Goal: Information Seeking & Learning: Learn about a topic

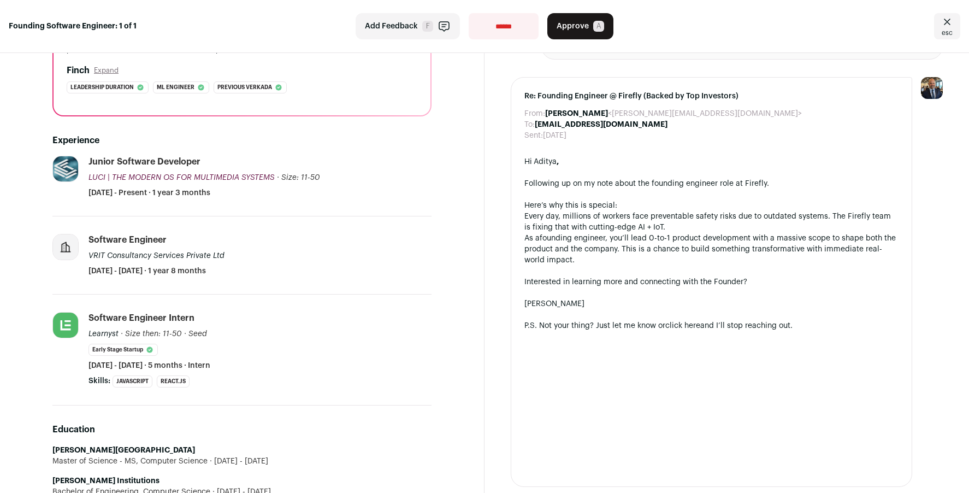
scroll to position [167, 0]
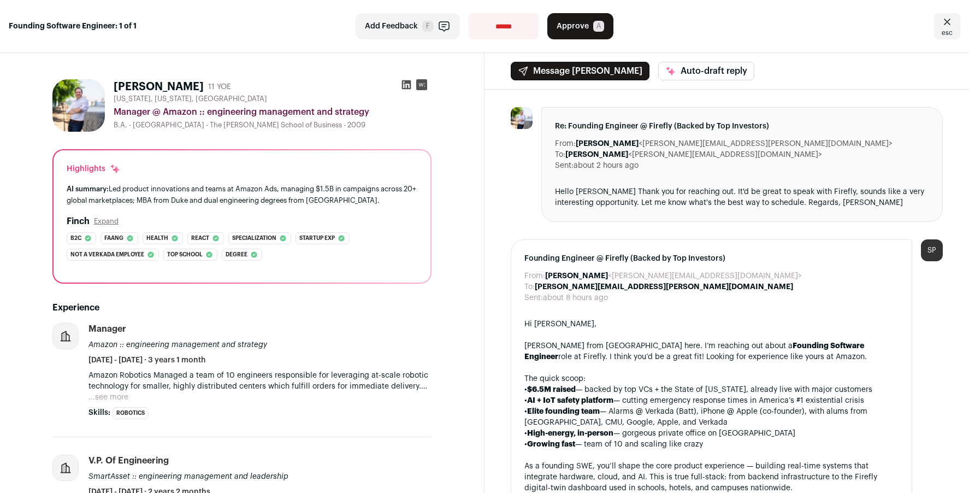
click at [278, 379] on p "Amazon Robotics Managed a team of 10 engineers responsible for leveraging at-sc…" at bounding box center [260, 381] width 343 height 22
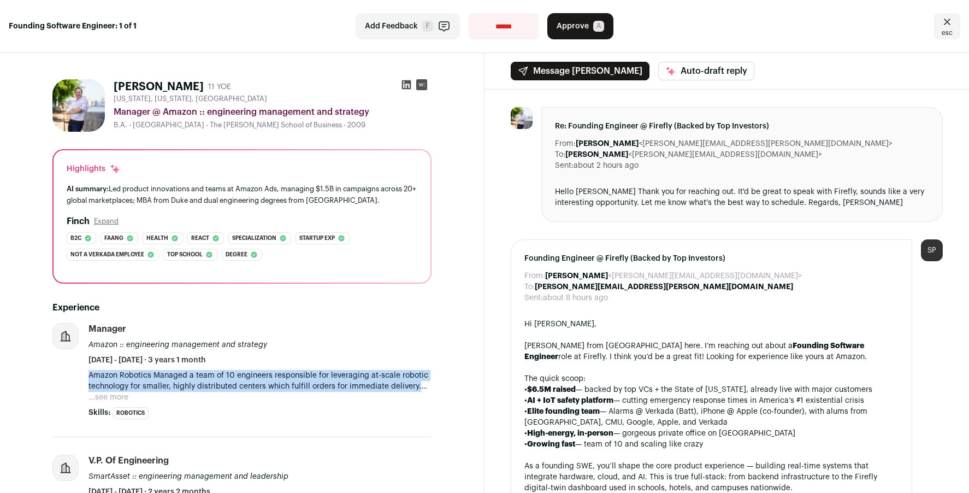
click at [278, 379] on p "Amazon Robotics Managed a team of 10 engineers responsible for leveraging at-sc…" at bounding box center [260, 381] width 343 height 22
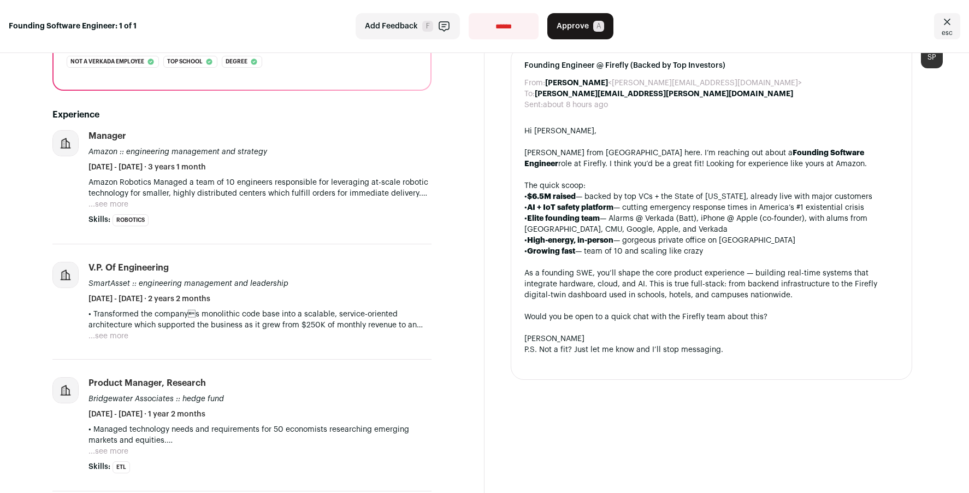
scroll to position [188, 0]
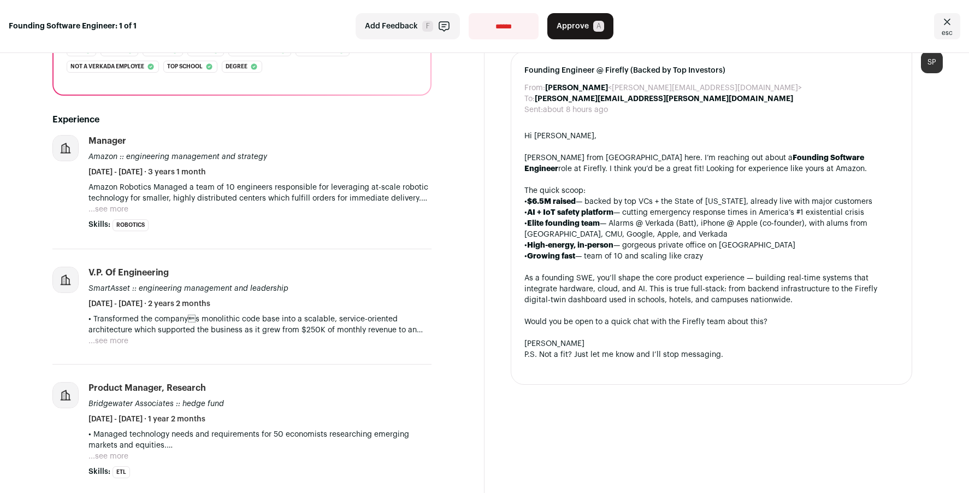
click at [122, 339] on button "...see more" at bounding box center [109, 341] width 40 height 11
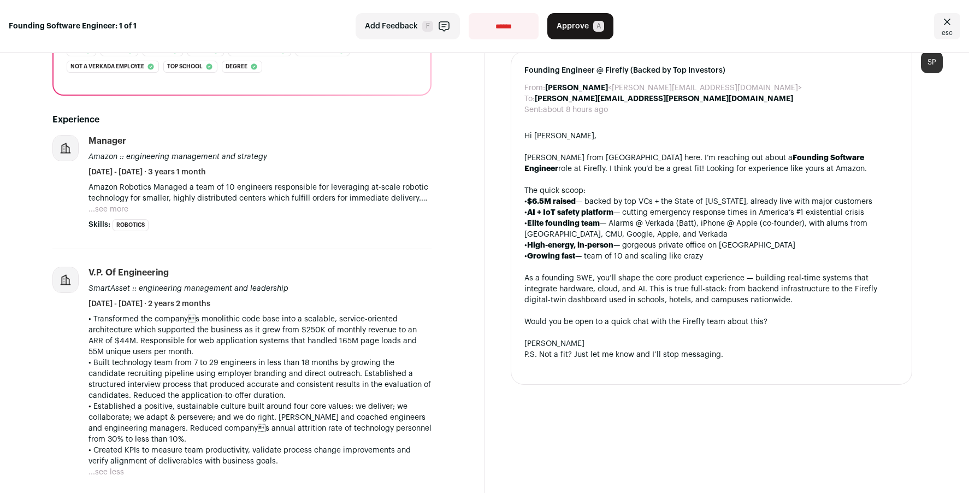
click at [343, 327] on p "• Transformed the companys monolithic code base into a scalable, service-orien…" at bounding box center [260, 336] width 343 height 44
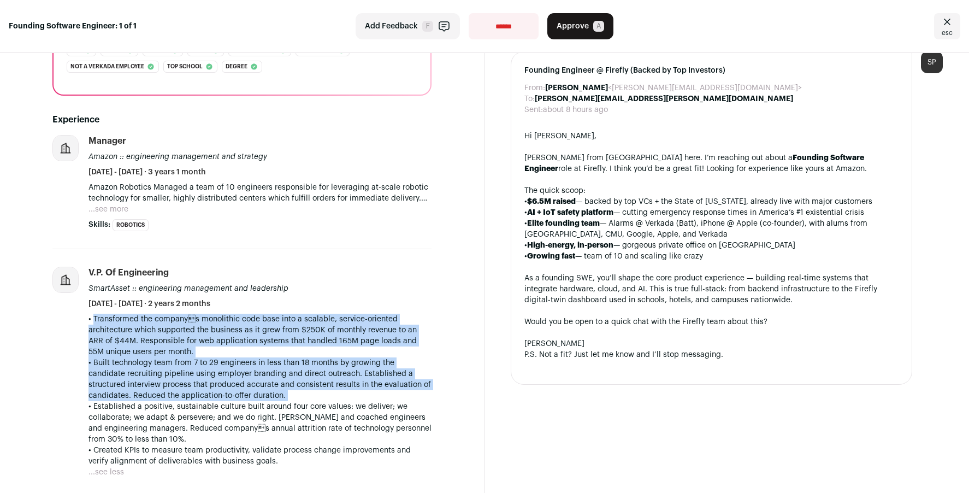
drag, startPoint x: 343, startPoint y: 327, endPoint x: 334, endPoint y: 374, distance: 47.8
click at [334, 374] on div "• Transformed the companys monolithic code base into a scalable, service-orien…" at bounding box center [260, 390] width 343 height 153
click at [334, 374] on p "• Built technology team from 7 to 29 engineers in less than 18 months by growin…" at bounding box center [260, 379] width 343 height 44
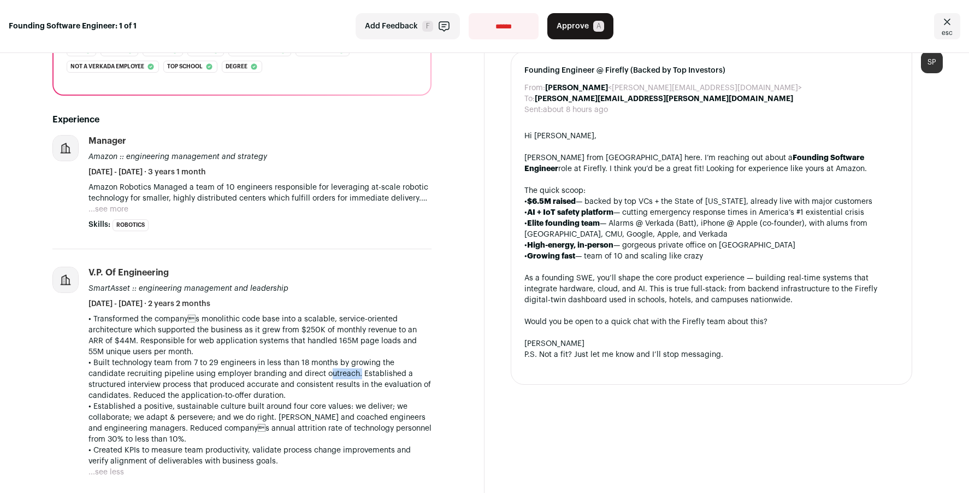
click at [334, 374] on p "• Built technology team from 7 to 29 engineers in less than 18 months by growin…" at bounding box center [260, 379] width 343 height 44
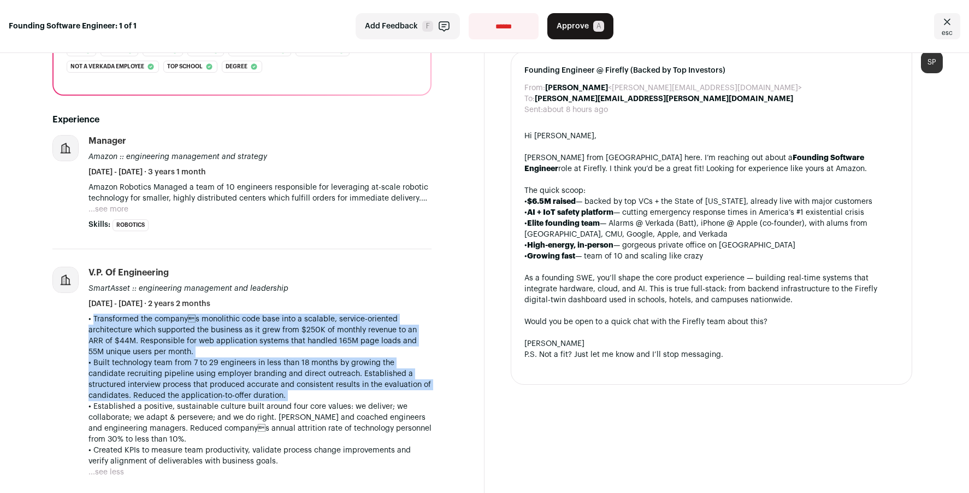
drag, startPoint x: 334, startPoint y: 374, endPoint x: 334, endPoint y: 344, distance: 30.6
click at [334, 344] on div "• Transformed the companys monolithic code base into a scalable, service-orien…" at bounding box center [260, 390] width 343 height 153
click at [334, 344] on p "• Transformed the companys monolithic code base into a scalable, service-orien…" at bounding box center [260, 336] width 343 height 44
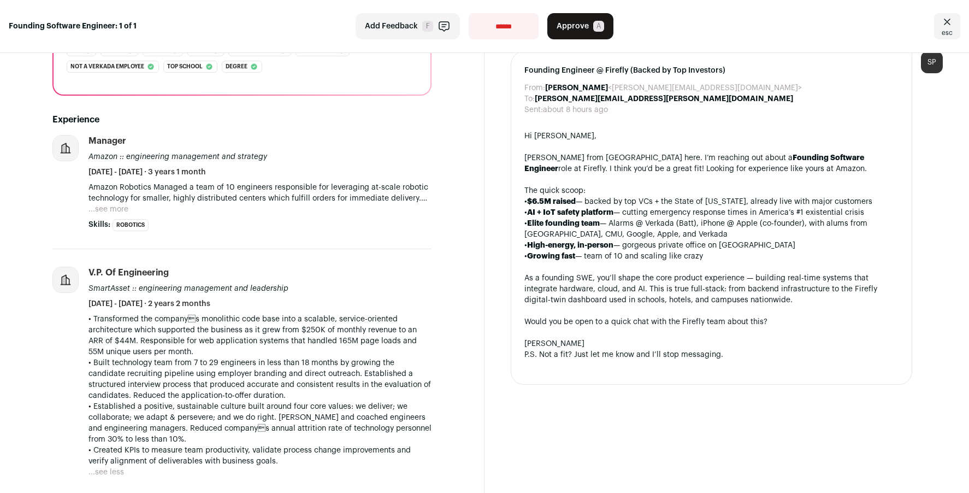
click at [101, 211] on button "...see more" at bounding box center [109, 209] width 40 height 11
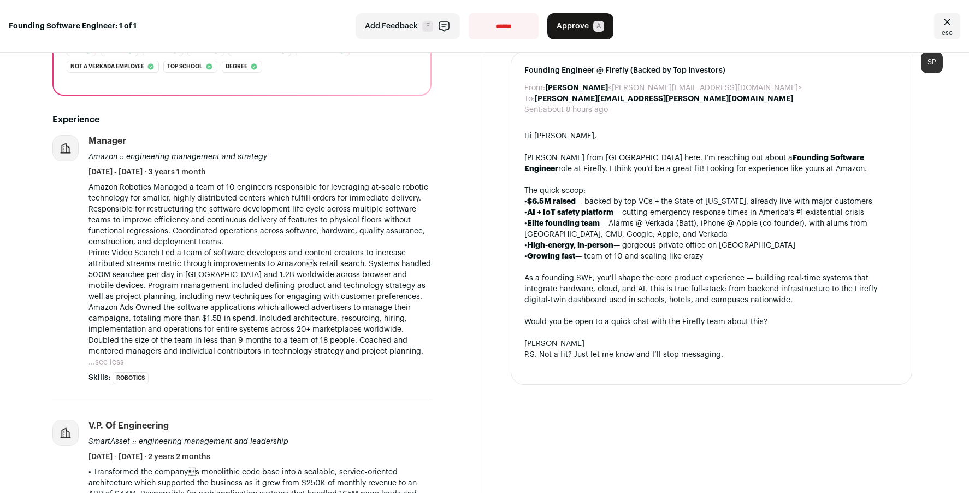
click at [238, 197] on p "Amazon Robotics Managed a team of 10 engineers responsible for leveraging at-sc…" at bounding box center [260, 269] width 343 height 175
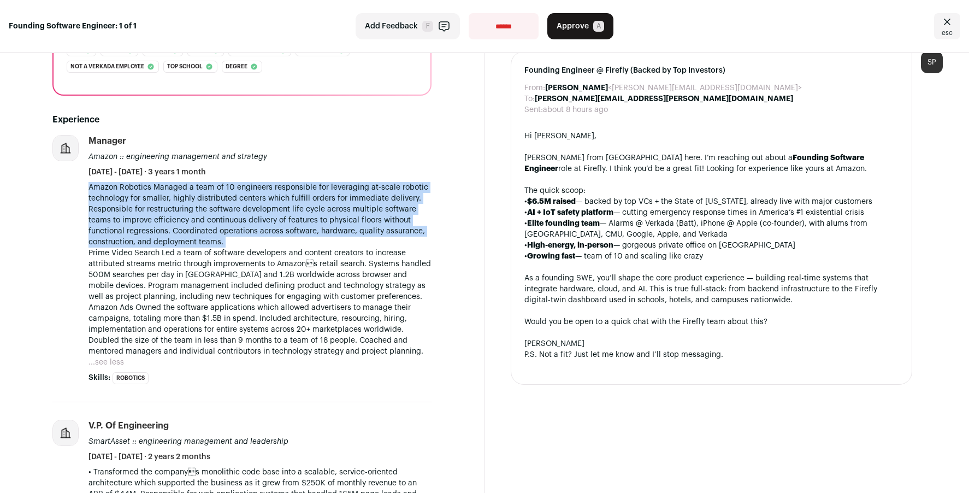
click at [238, 197] on p "Amazon Robotics Managed a team of 10 engineers responsible for leveraging at-sc…" at bounding box center [260, 269] width 343 height 175
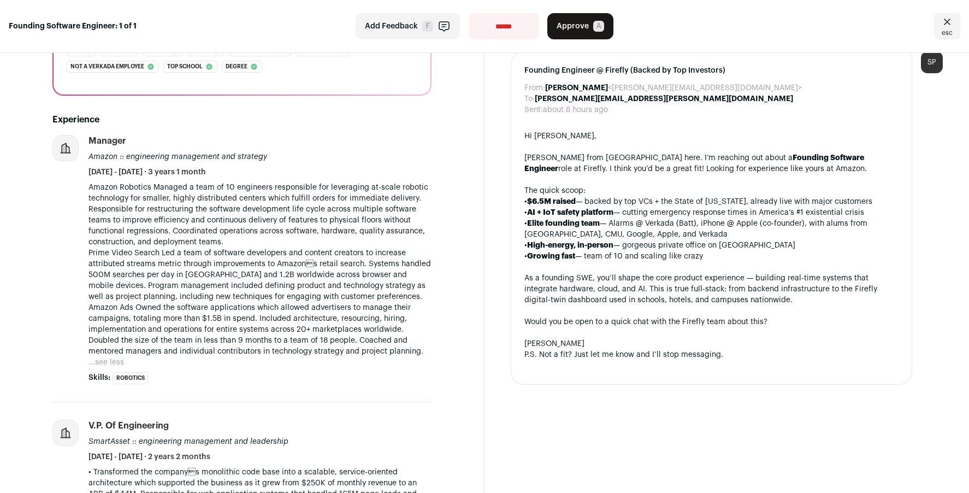
click at [238, 197] on p "Amazon Robotics Managed a team of 10 engineers responsible for leveraging at-sc…" at bounding box center [260, 269] width 343 height 175
click at [296, 216] on p "Amazon Robotics Managed a team of 10 engineers responsible for leveraging at-sc…" at bounding box center [260, 269] width 343 height 175
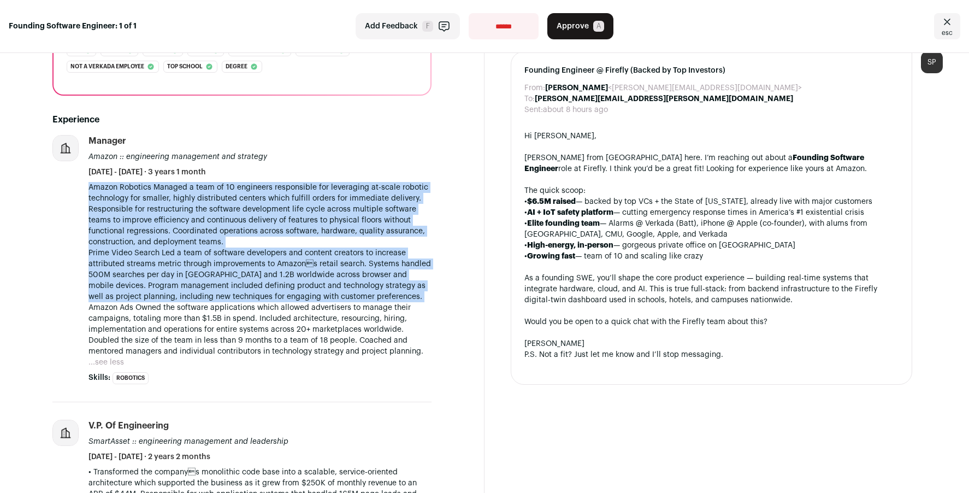
drag, startPoint x: 296, startPoint y: 216, endPoint x: 296, endPoint y: 281, distance: 64.5
click at [296, 281] on p "Amazon Robotics Managed a team of 10 engineers responsible for leveraging at-sc…" at bounding box center [260, 269] width 343 height 175
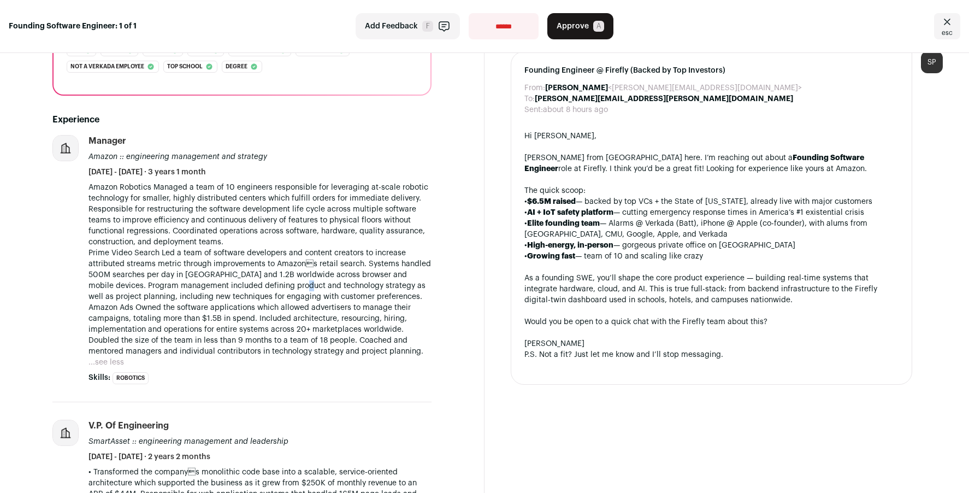
click at [296, 281] on p "Amazon Robotics Managed a team of 10 engineers responsible for leveraging at-sc…" at bounding box center [260, 269] width 343 height 175
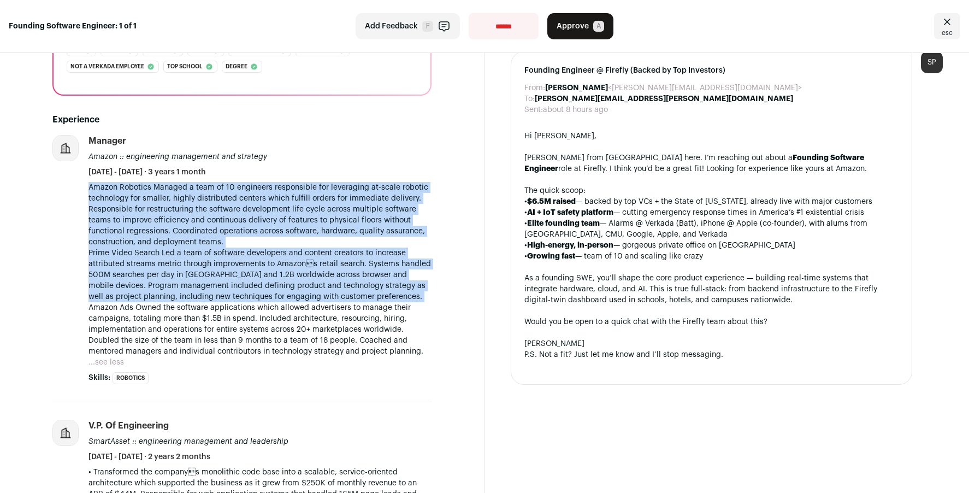
drag, startPoint x: 296, startPoint y: 281, endPoint x: 296, endPoint y: 241, distance: 39.9
click at [296, 241] on p "Amazon Robotics Managed a team of 10 engineers responsible for leveraging at-sc…" at bounding box center [260, 269] width 343 height 175
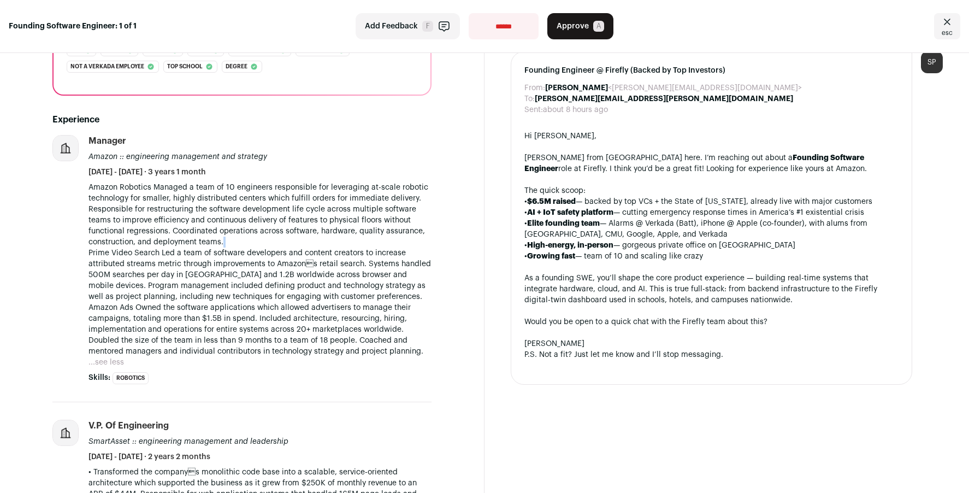
click at [296, 241] on p "Amazon Robotics Managed a team of 10 engineers responsible for leveraging at-sc…" at bounding box center [260, 269] width 343 height 175
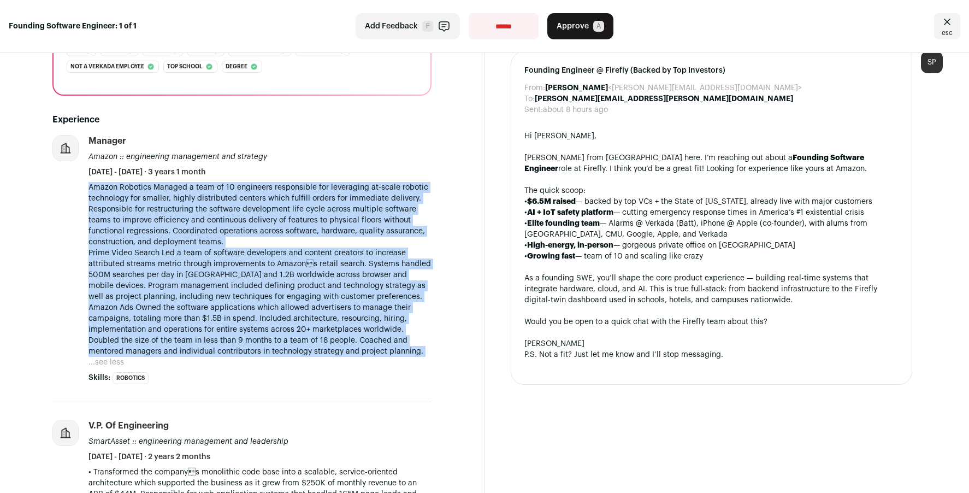
drag, startPoint x: 296, startPoint y: 241, endPoint x: 287, endPoint y: 321, distance: 80.7
click at [287, 321] on p "Amazon Robotics Managed a team of 10 engineers responsible for leveraging at-sc…" at bounding box center [260, 269] width 343 height 175
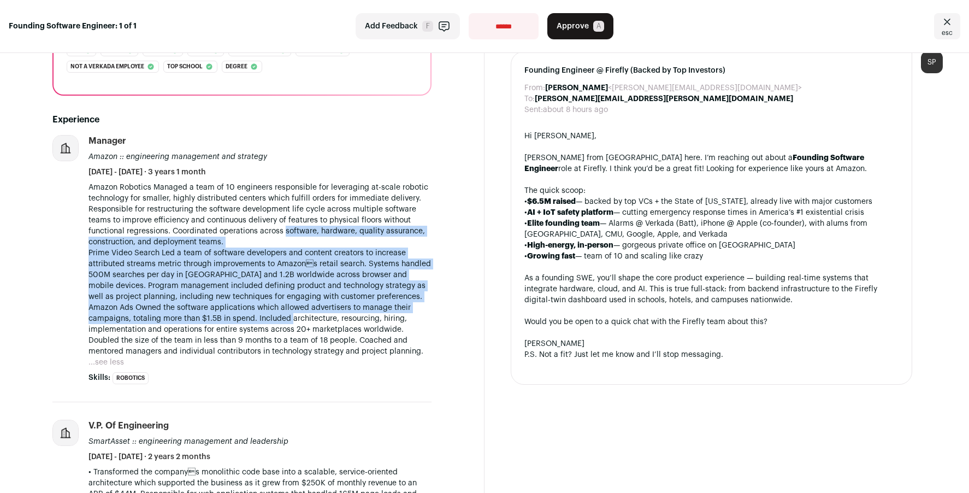
drag, startPoint x: 287, startPoint y: 321, endPoint x: 303, endPoint y: 233, distance: 89.8
click at [303, 233] on p "Amazon Robotics Managed a team of 10 engineers responsible for leveraging at-sc…" at bounding box center [260, 269] width 343 height 175
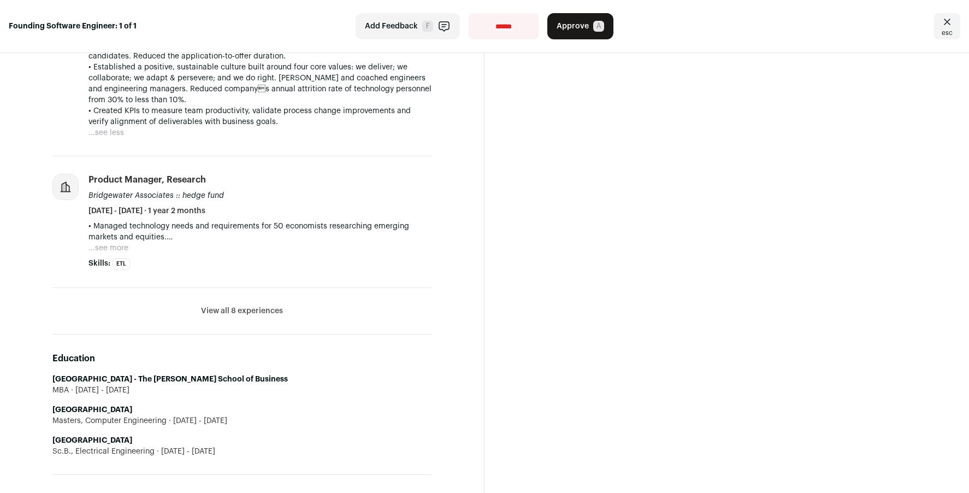
scroll to position [683, 0]
click at [257, 308] on button "View all 8 experiences" at bounding box center [242, 308] width 82 height 11
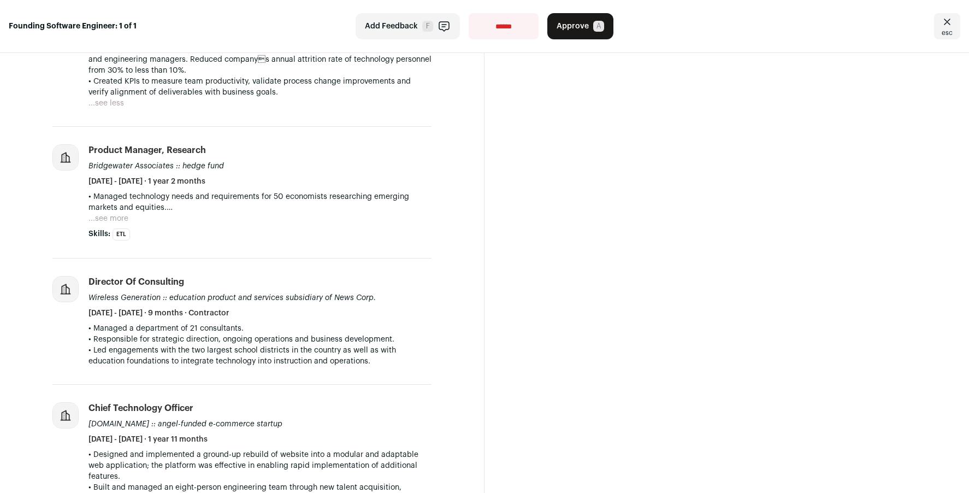
scroll to position [709, 0]
click at [291, 362] on p "• Led engagements with the two largest school districts in the country as well …" at bounding box center [260, 357] width 343 height 22
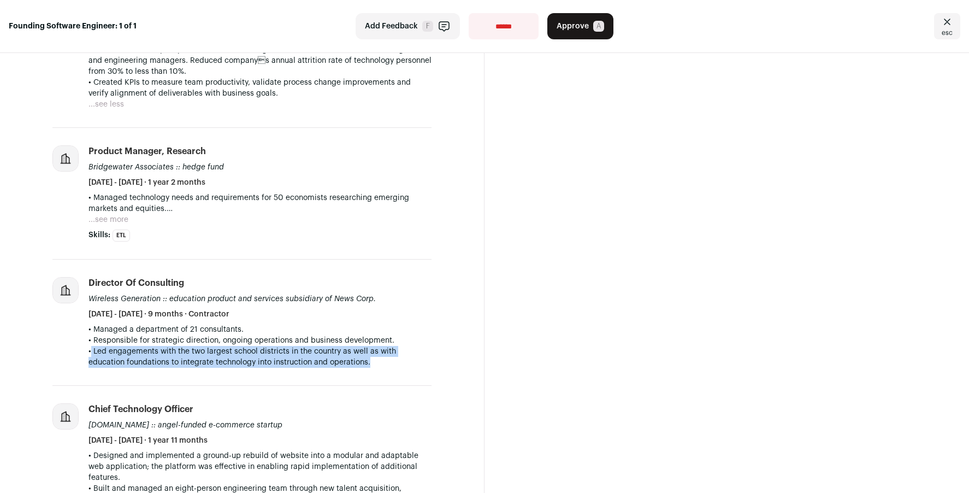
click at [291, 362] on p "• Led engagements with the two largest school districts in the country as well …" at bounding box center [260, 357] width 343 height 22
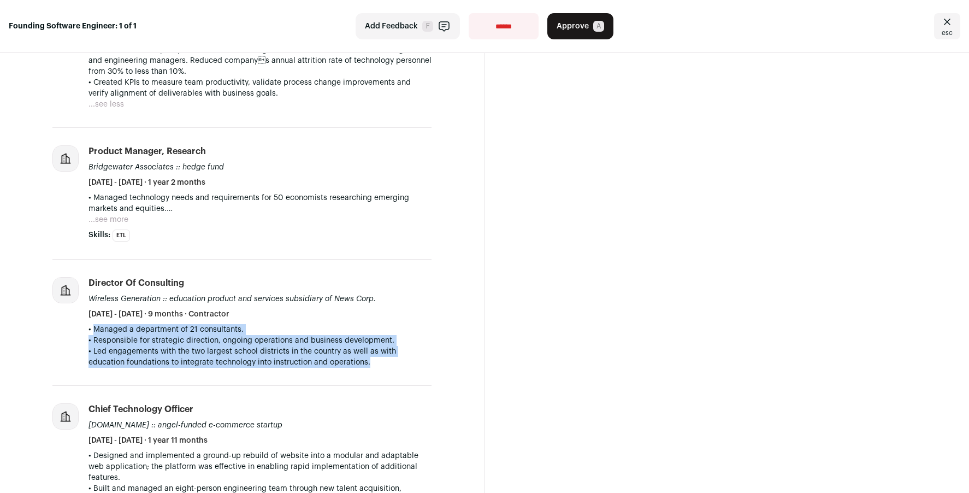
drag, startPoint x: 291, startPoint y: 362, endPoint x: 294, endPoint y: 333, distance: 29.6
click at [294, 333] on div "• Managed a department of 21 consultants. • Responsible for strategic direction…" at bounding box center [260, 346] width 343 height 44
click at [294, 333] on p "• Managed a department of 21 consultants." at bounding box center [260, 329] width 343 height 11
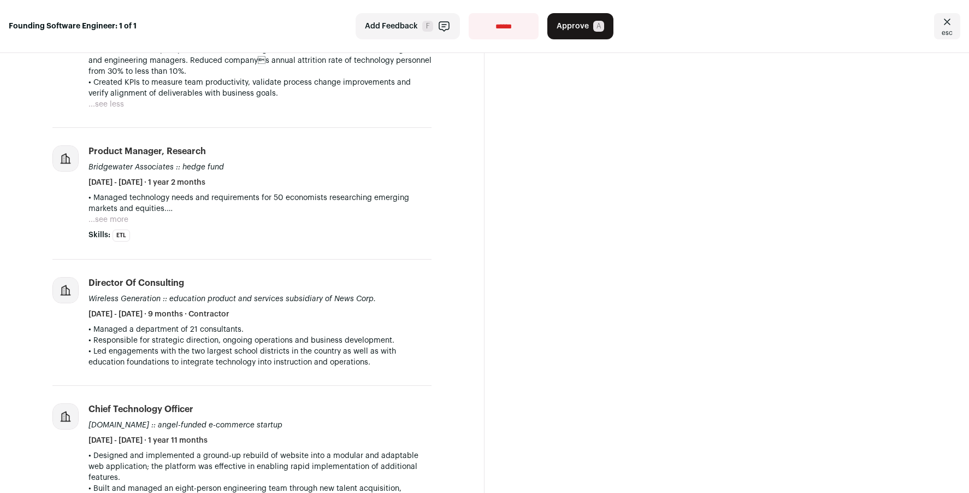
click at [294, 333] on p "• Managed a department of 21 consultants." at bounding box center [260, 329] width 343 height 11
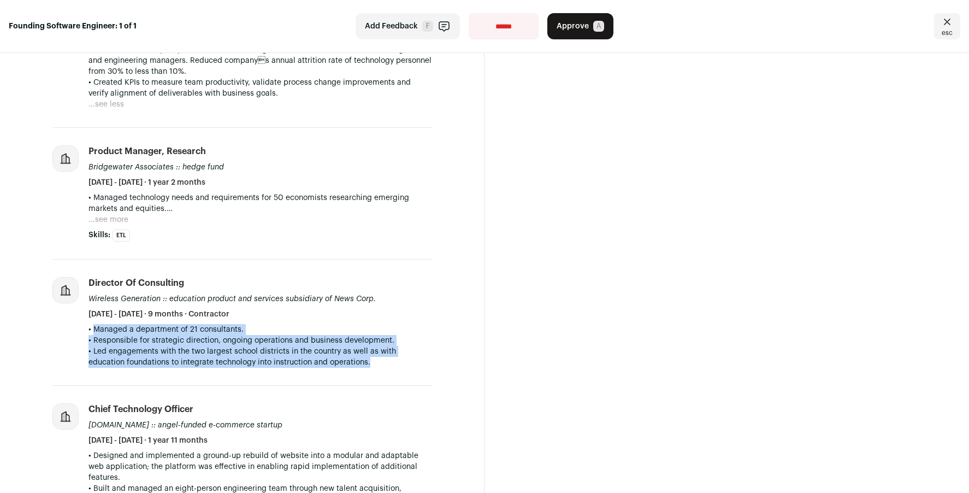
drag, startPoint x: 294, startPoint y: 333, endPoint x: 294, endPoint y: 367, distance: 33.9
click at [294, 367] on div "• Managed a department of 21 consultants. • Responsible for strategic direction…" at bounding box center [260, 346] width 343 height 44
click at [294, 367] on p "• Led engagements with the two largest school districts in the country as well …" at bounding box center [260, 357] width 343 height 22
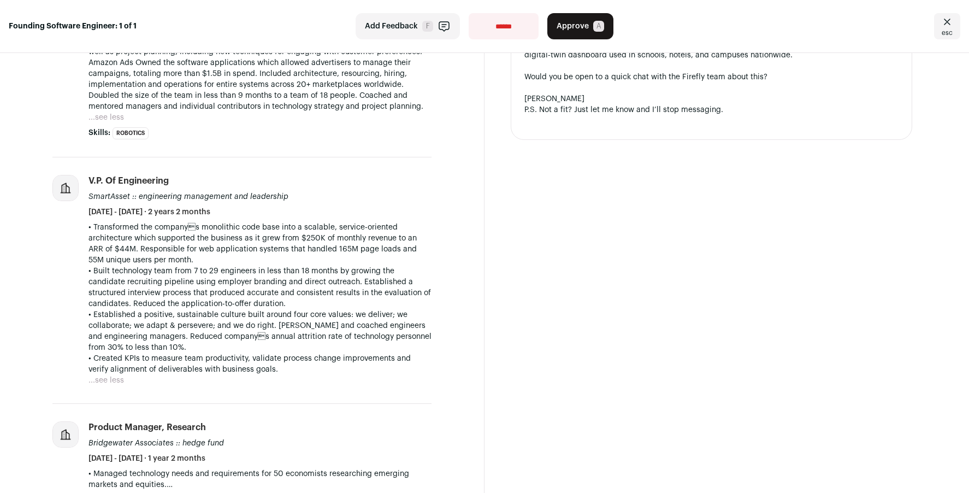
scroll to position [425, 0]
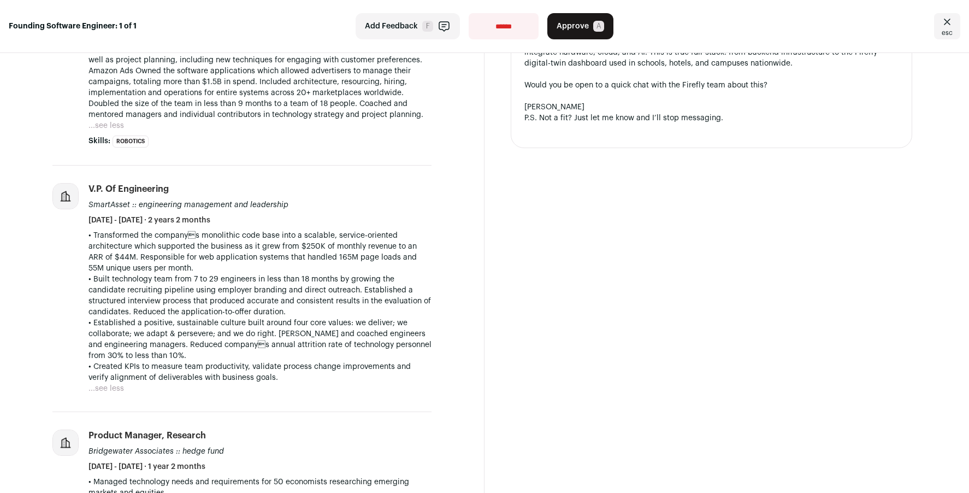
click at [286, 248] on p "• Transformed the companys monolithic code base into a scalable, service-orien…" at bounding box center [260, 252] width 343 height 44
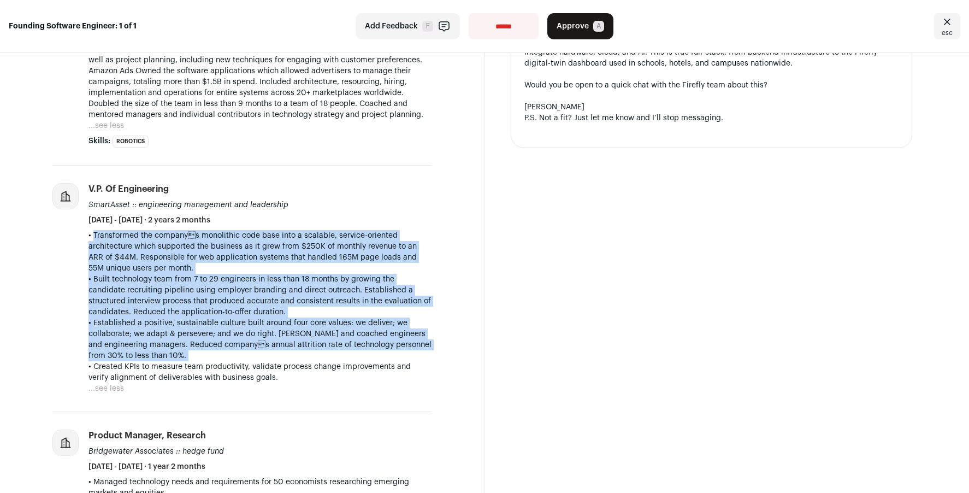
drag, startPoint x: 286, startPoint y: 248, endPoint x: 285, endPoint y: 338, distance: 90.2
click at [285, 338] on div "• Transformed the companys monolithic code base into a scalable, service-orien…" at bounding box center [260, 306] width 343 height 153
click at [285, 338] on p "• Established a positive, sustainable culture built around four core values: we…" at bounding box center [260, 340] width 343 height 44
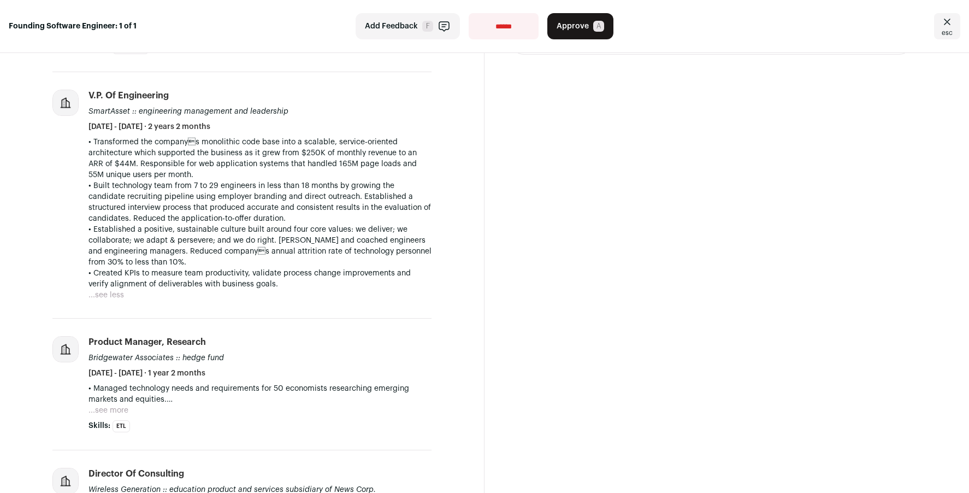
scroll to position [525, 0]
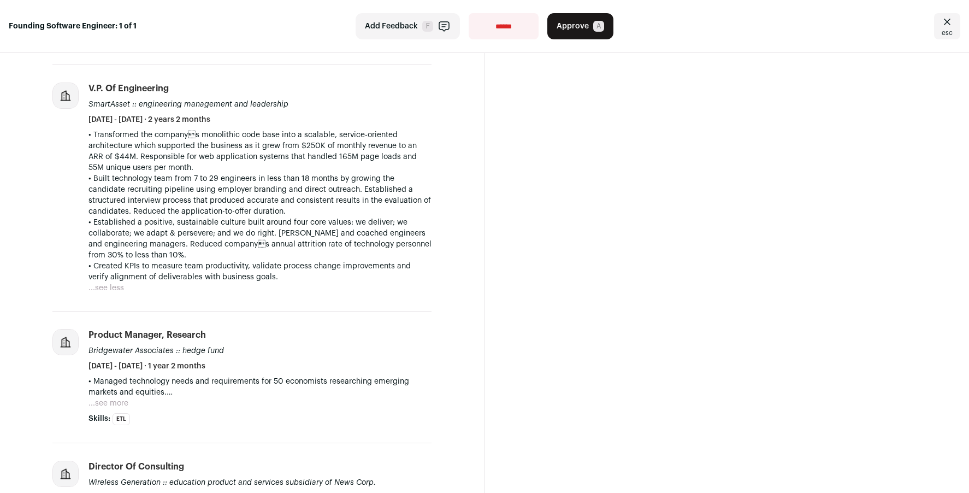
click at [101, 289] on button "...see less" at bounding box center [107, 288] width 36 height 11
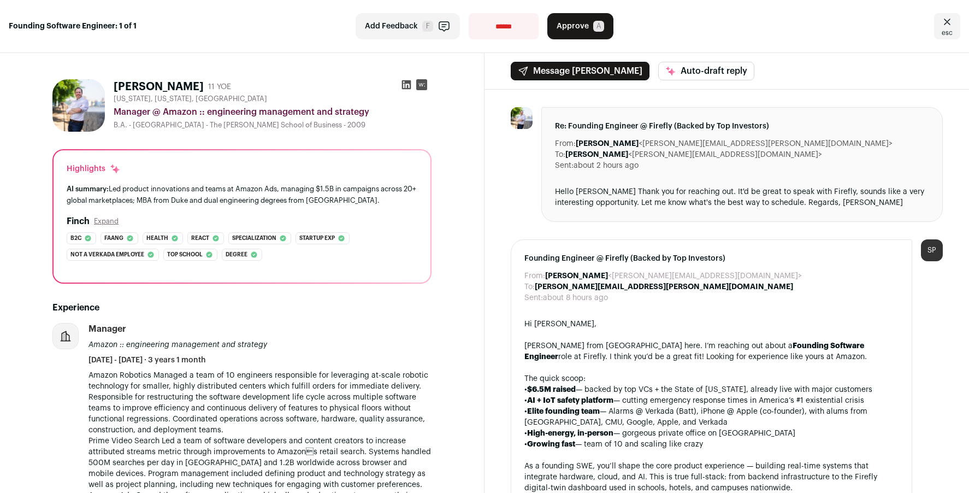
scroll to position [0, 0]
click at [403, 81] on icon at bounding box center [406, 84] width 9 height 9
